Goal: Information Seeking & Learning: Find contact information

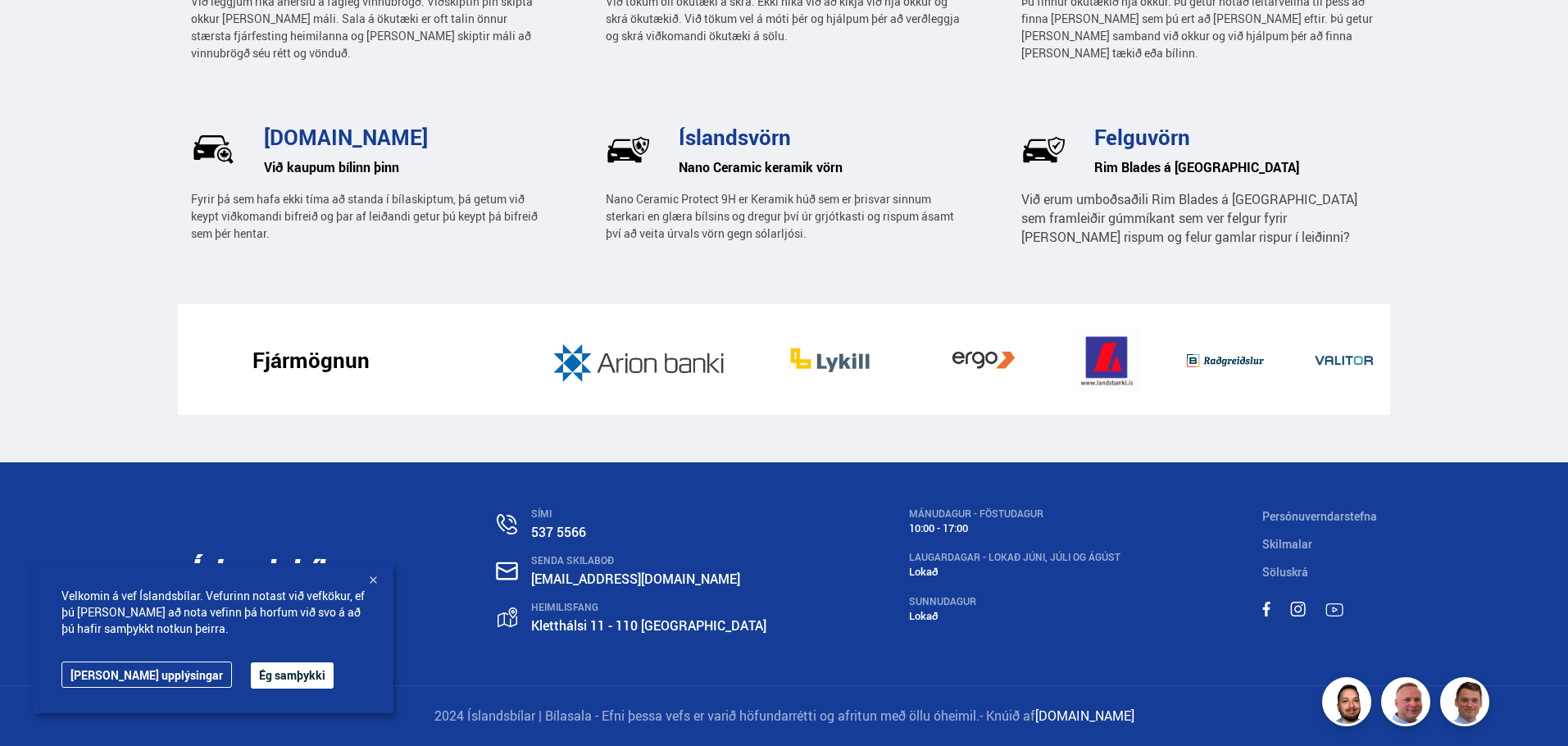
click at [815, 494] on div "SÍMI 537 5566 SENDA SKILABOÐ [EMAIL_ADDRESS][DOMAIN_NAME] [STREET_ADDRESS] MÁNU…" at bounding box center [784, 573] width 1213 height 223
drag, startPoint x: 236, startPoint y: 678, endPoint x: 266, endPoint y: 662, distance: 34.0
click at [251, 678] on button "Ég samþykki" at bounding box center [292, 675] width 83 height 26
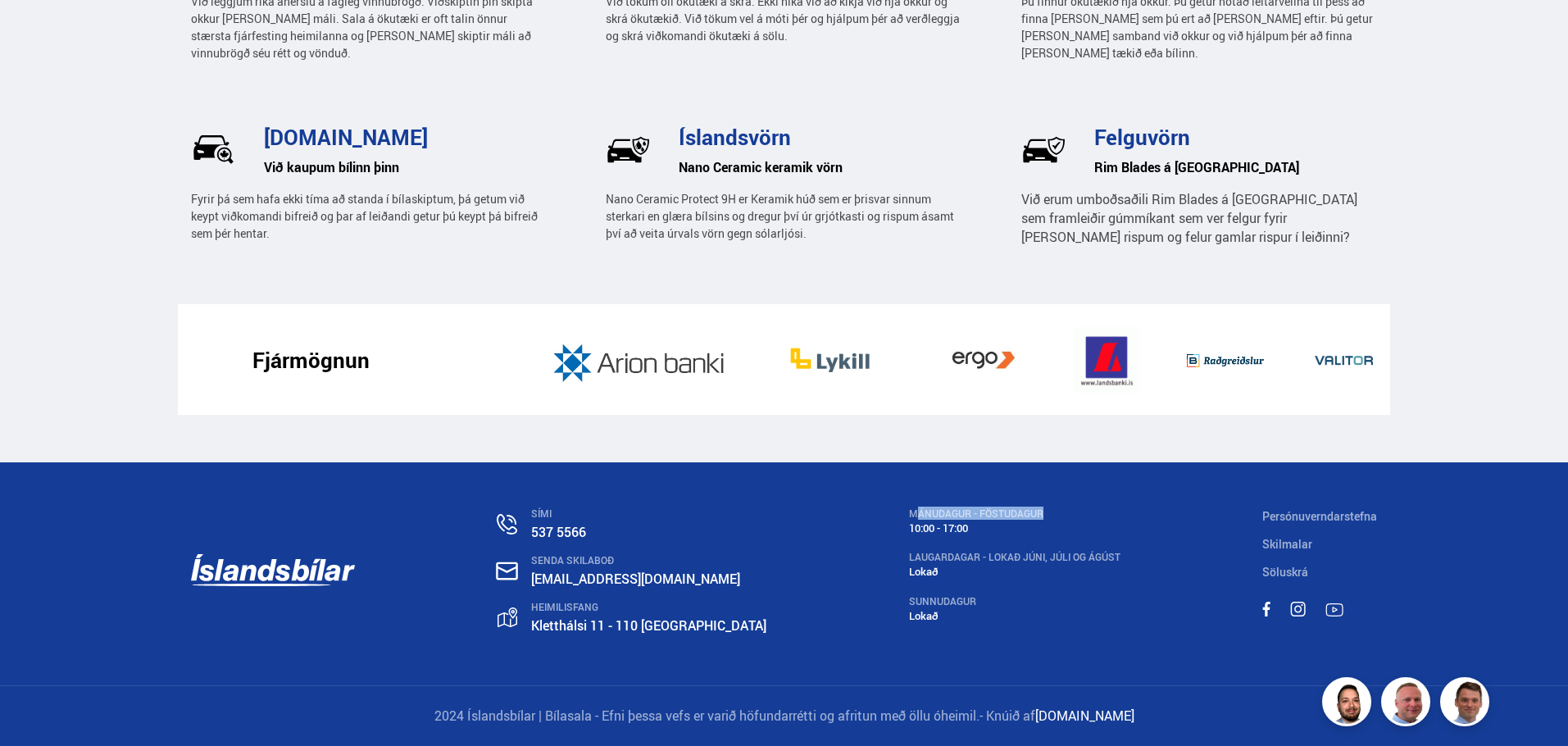
drag, startPoint x: 893, startPoint y: 513, endPoint x: 1059, endPoint y: 514, distance: 166.0
click at [1059, 514] on div "MÁNUDAGUR - FÖSTUDAGUR" at bounding box center [1015, 514] width 212 height 12
click at [1140, 511] on div "SÍMI 537 5566 SENDA SKILABOÐ [EMAIL_ADDRESS][DOMAIN_NAME] [STREET_ADDRESS] MÁNU…" at bounding box center [784, 573] width 1213 height 223
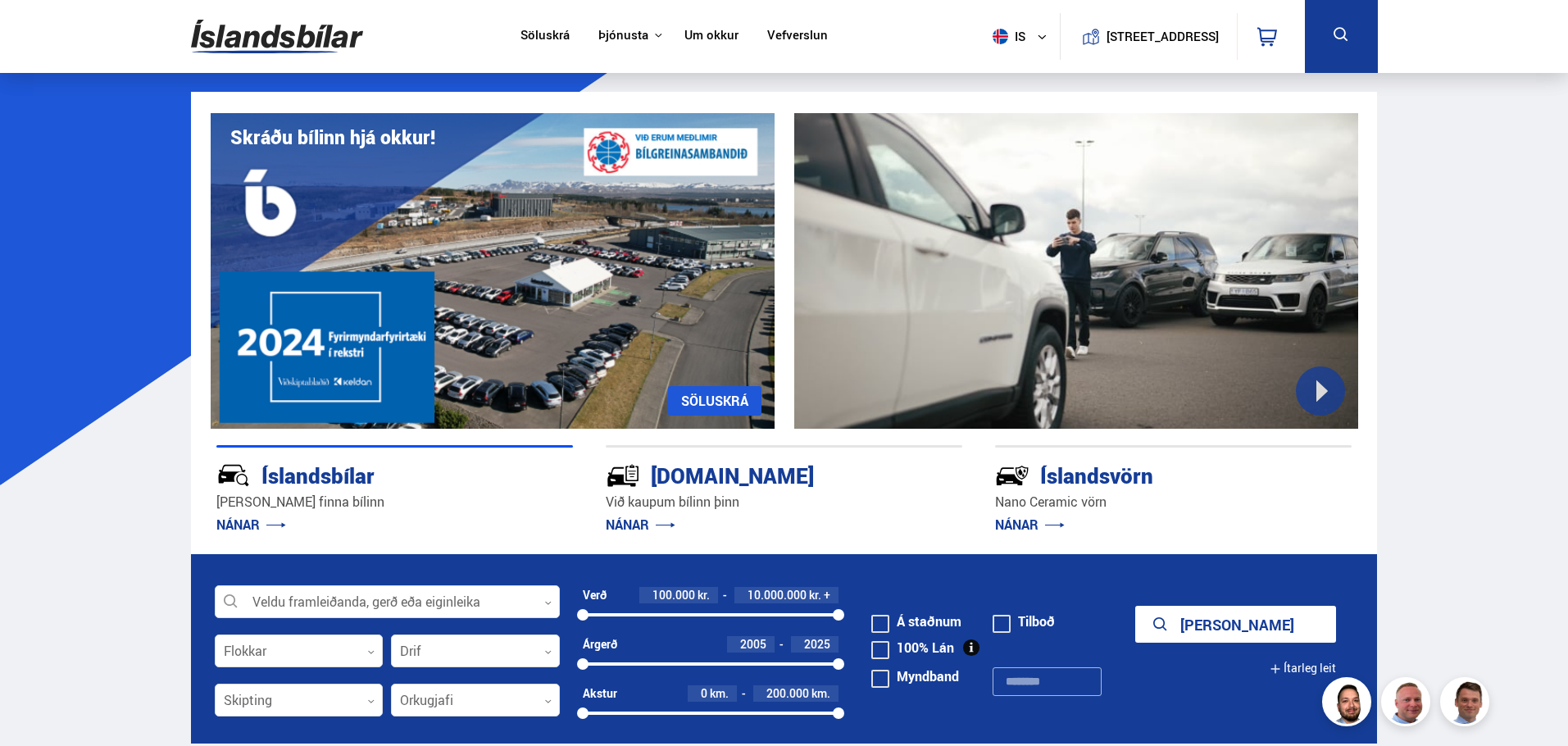
click at [698, 36] on link "Um okkur" at bounding box center [712, 36] width 54 height 17
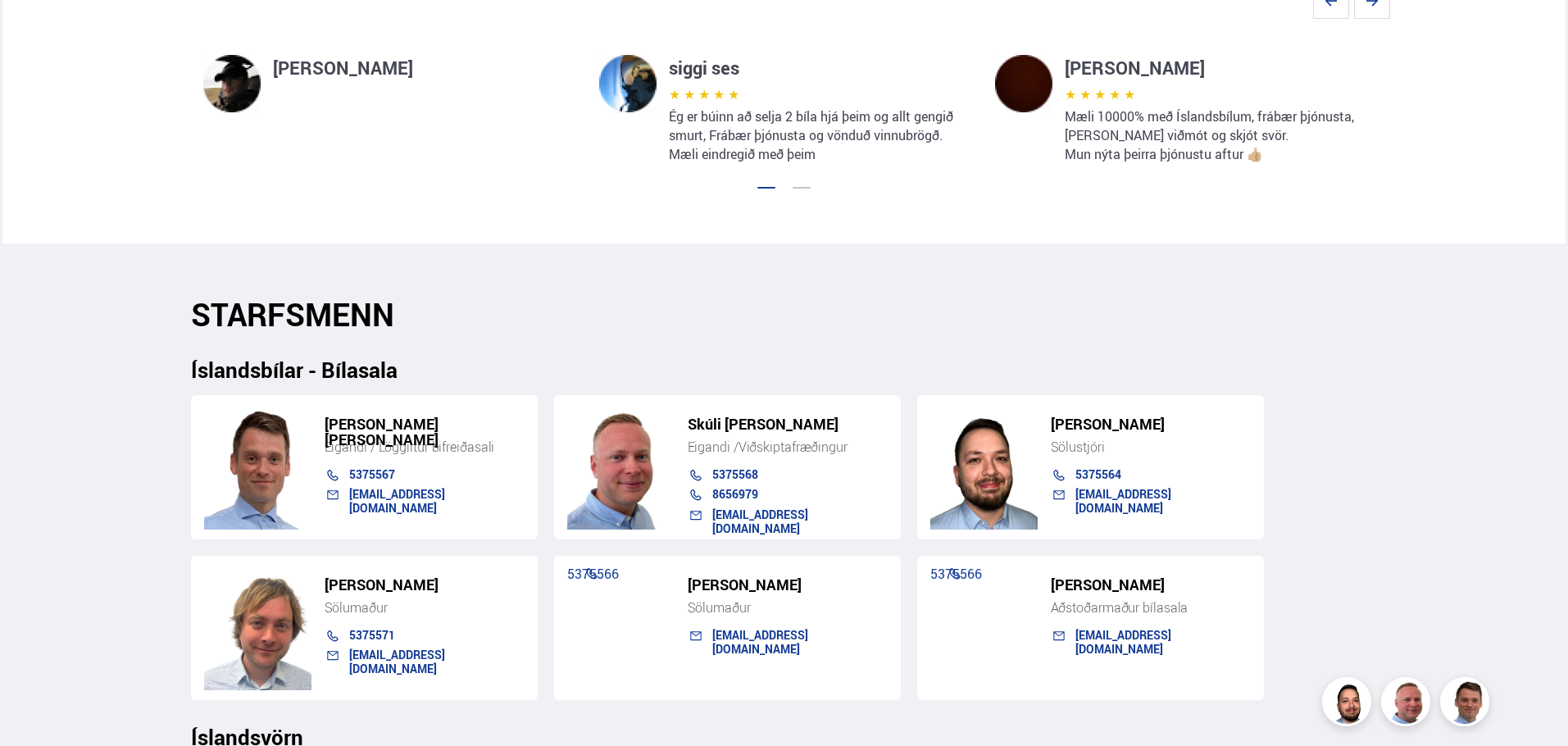
scroll to position [1476, 0]
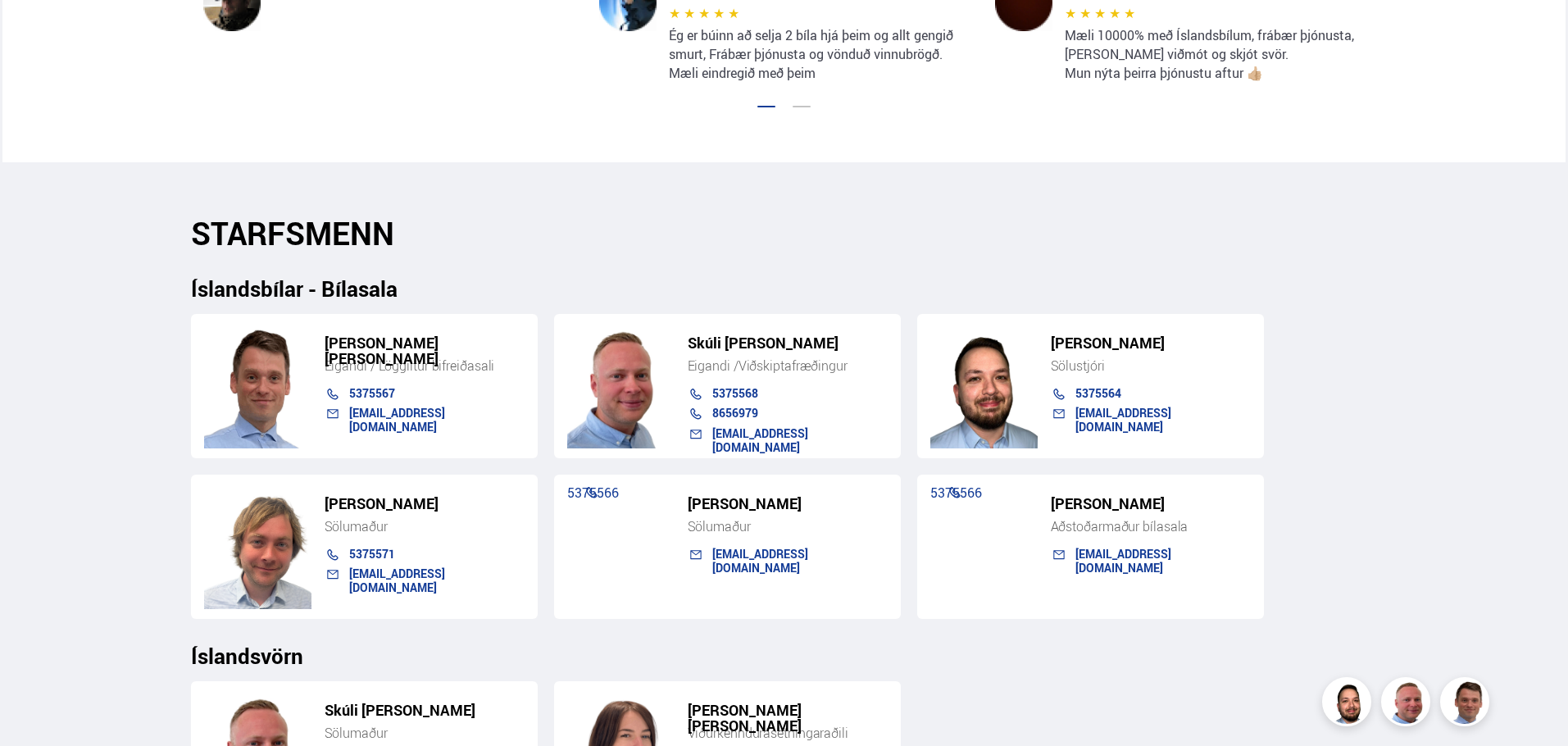
click at [848, 229] on h2 "STARFSMENN" at bounding box center [785, 234] width 1187 height 37
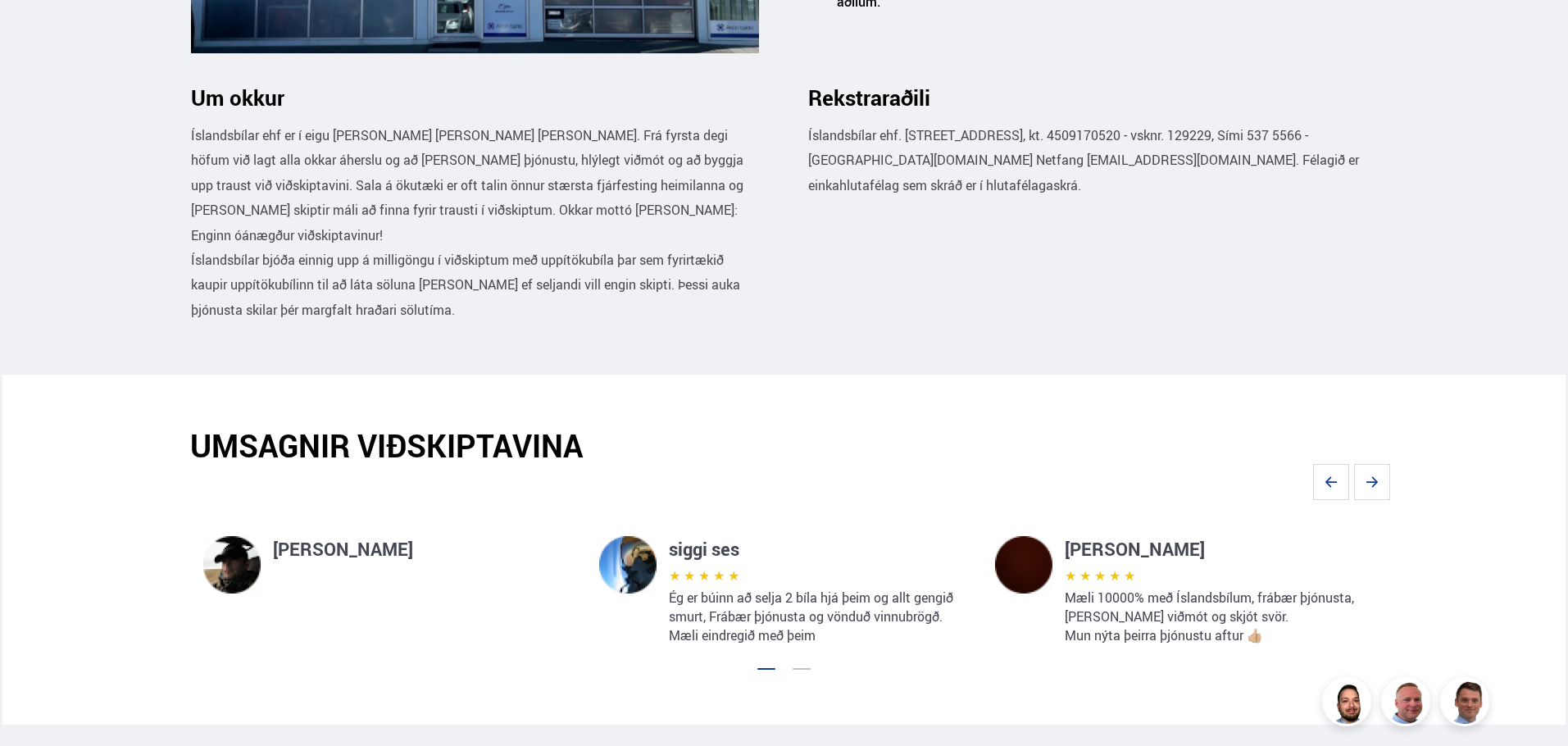
scroll to position [0, 0]
